Goal: Check status: Check status

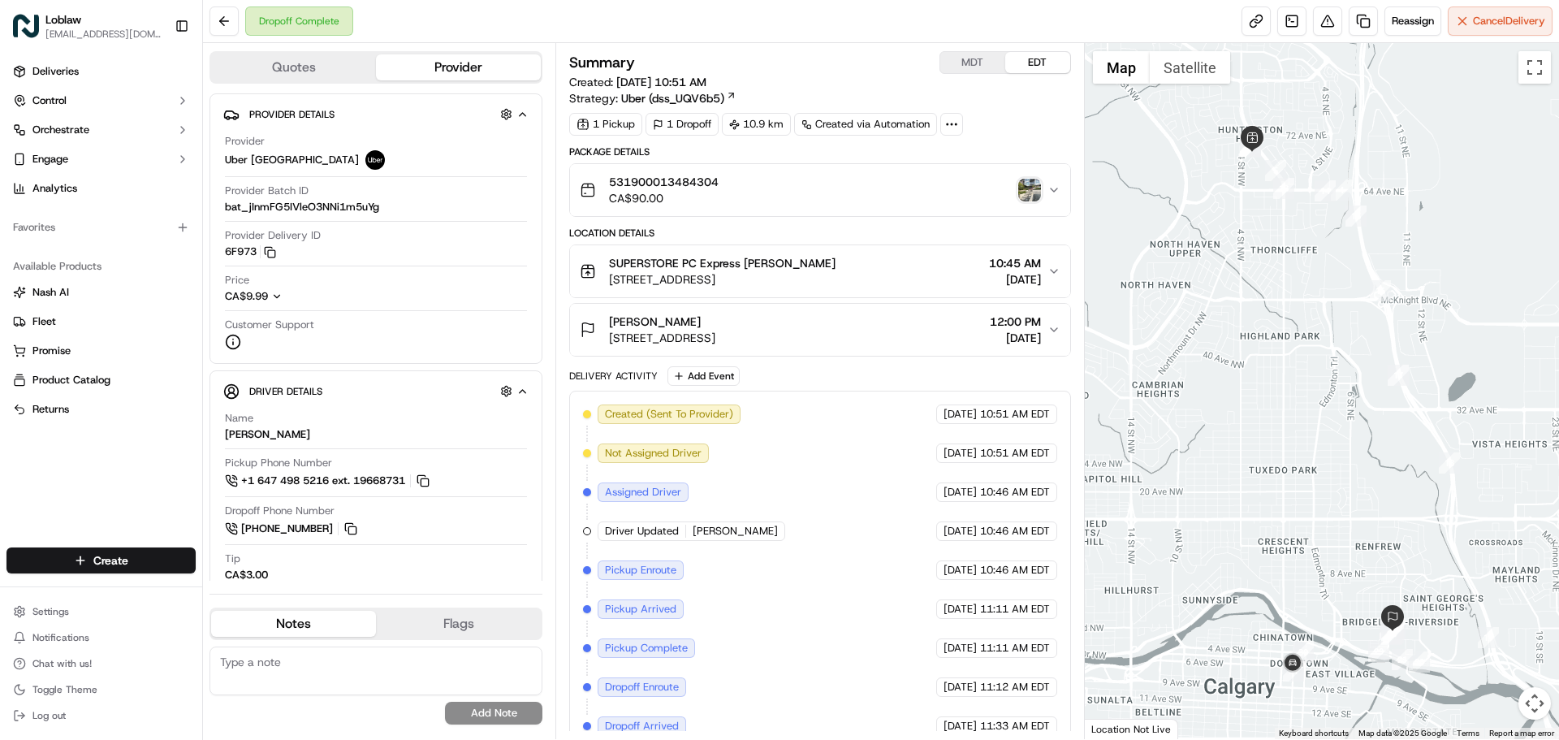
click at [1027, 186] on img "button" at bounding box center [1029, 190] width 23 height 23
click at [1027, 191] on img "button" at bounding box center [1029, 190] width 23 height 23
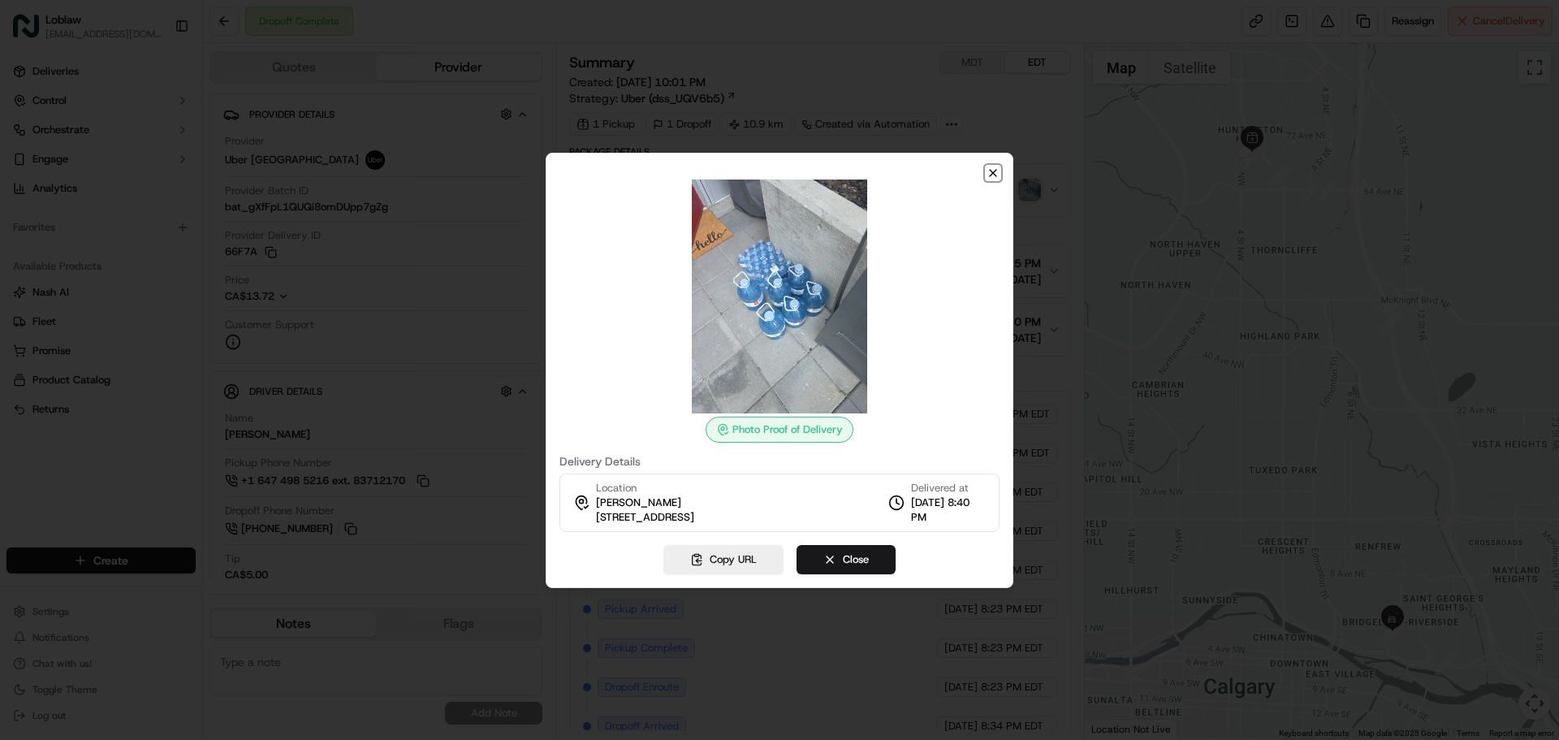
click at [992, 171] on icon "button" at bounding box center [993, 172] width 13 height 13
